Goal: Transaction & Acquisition: Purchase product/service

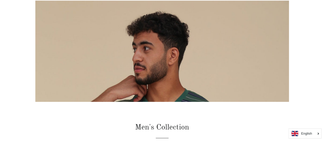
scroll to position [77, 0]
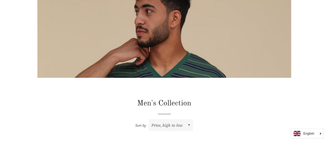
scroll to position [0, 0]
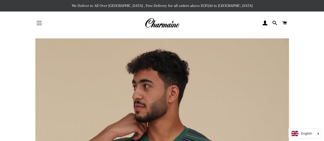
click at [39, 24] on button "Site navigation" at bounding box center [39, 23] width 13 height 13
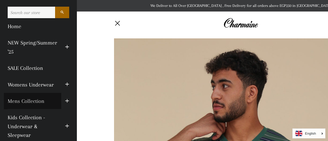
click at [35, 101] on link "Mens Collection" at bounding box center [32, 101] width 57 height 16
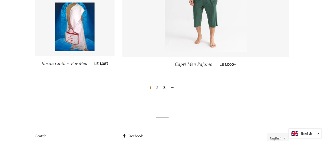
scroll to position [777, 0]
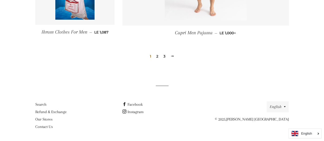
click at [171, 57] on span at bounding box center [173, 56] width 4 height 4
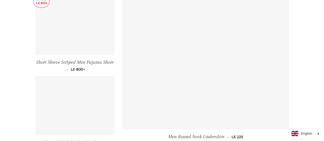
scroll to position [385, 0]
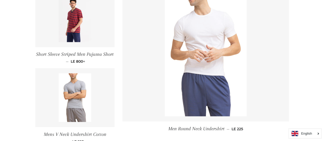
click at [212, 72] on img at bounding box center [206, 54] width 82 height 123
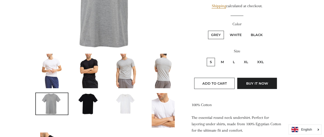
scroll to position [103, 0]
click at [88, 73] on img at bounding box center [88, 71] width 27 height 35
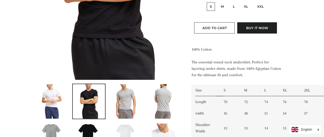
scroll to position [106, 0]
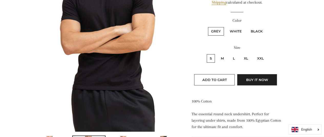
click at [258, 31] on label "Black" at bounding box center [257, 31] width 18 height 8
click at [247, 27] on input "Black" at bounding box center [247, 26] width 0 height 0
radio input "true"
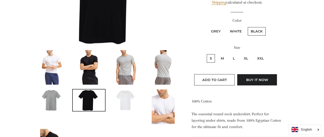
click at [237, 34] on label "White" at bounding box center [236, 31] width 18 height 8
click at [226, 27] on input "White" at bounding box center [226, 26] width 0 height 0
radio input "true"
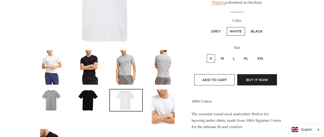
click at [217, 33] on label "Grey" at bounding box center [216, 31] width 16 height 8
click at [208, 27] on input "Grey" at bounding box center [207, 26] width 0 height 0
radio input "true"
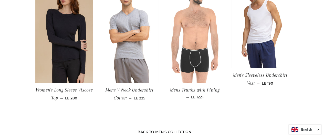
scroll to position [356, 0]
